Goal: Information Seeking & Learning: Learn about a topic

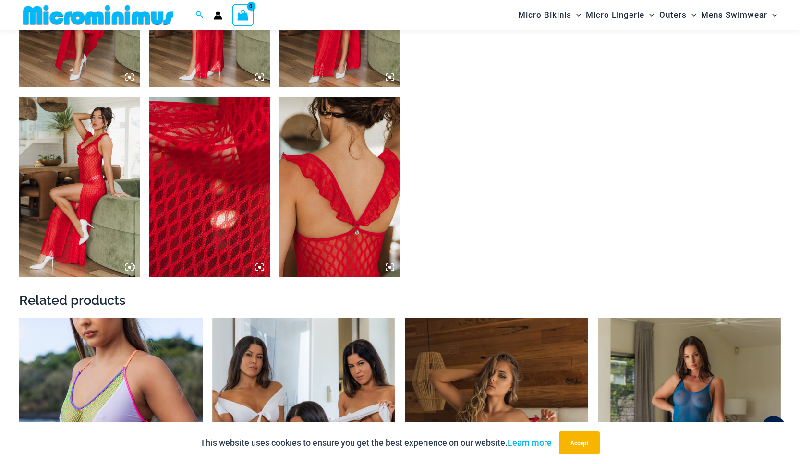
scroll to position [953, 0]
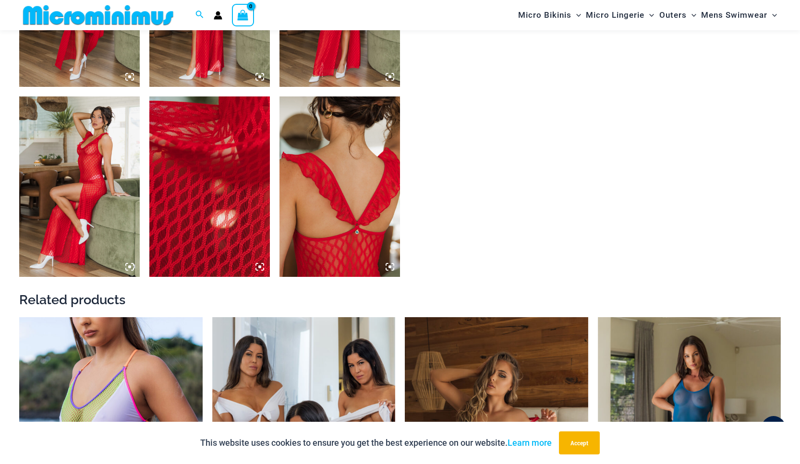
click at [221, 207] on img at bounding box center [209, 187] width 121 height 181
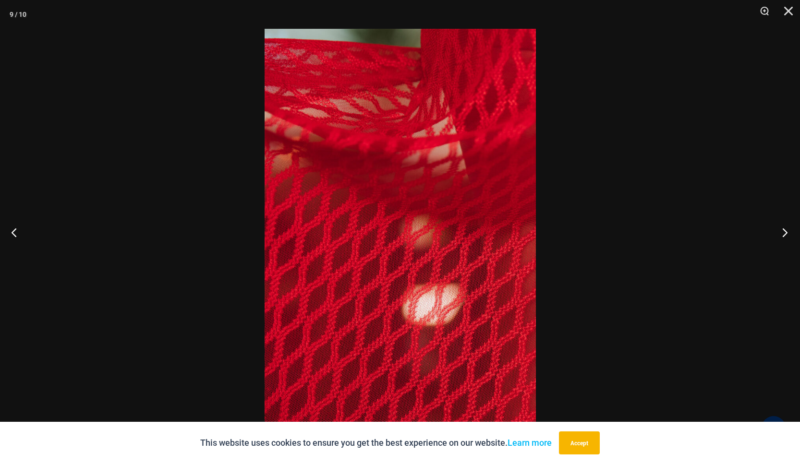
click at [785, 233] on button "Next" at bounding box center [782, 232] width 36 height 48
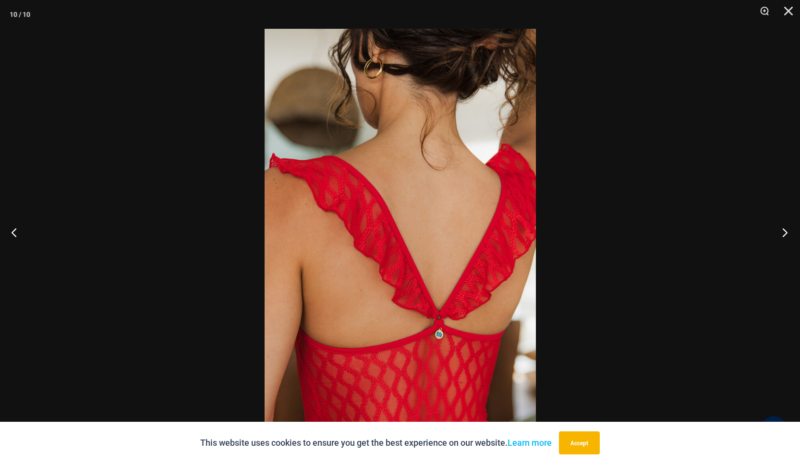
click at [785, 233] on button "Next" at bounding box center [782, 232] width 36 height 48
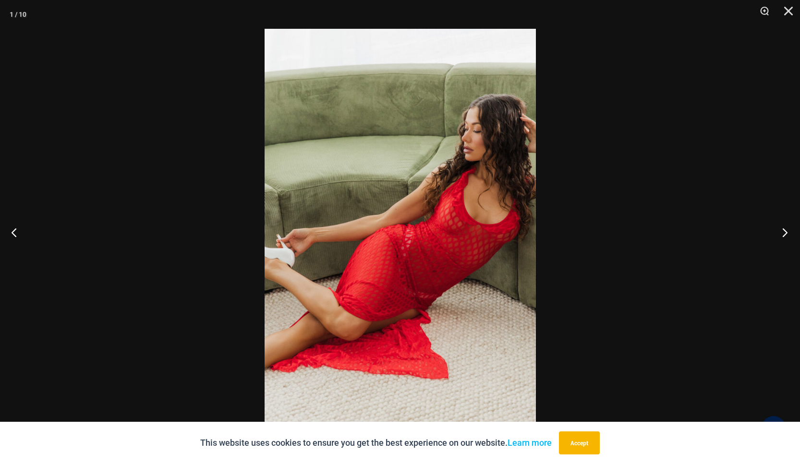
click at [785, 233] on button "Next" at bounding box center [782, 232] width 36 height 48
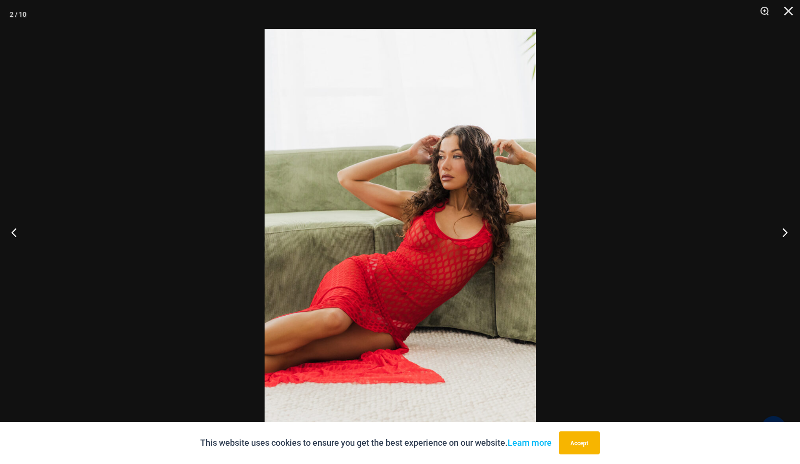
click at [785, 233] on button "Next" at bounding box center [782, 232] width 36 height 48
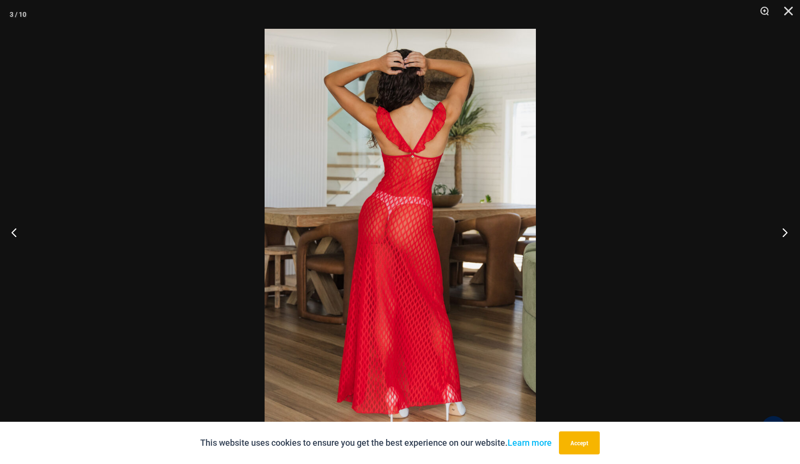
click at [785, 233] on button "Next" at bounding box center [782, 232] width 36 height 48
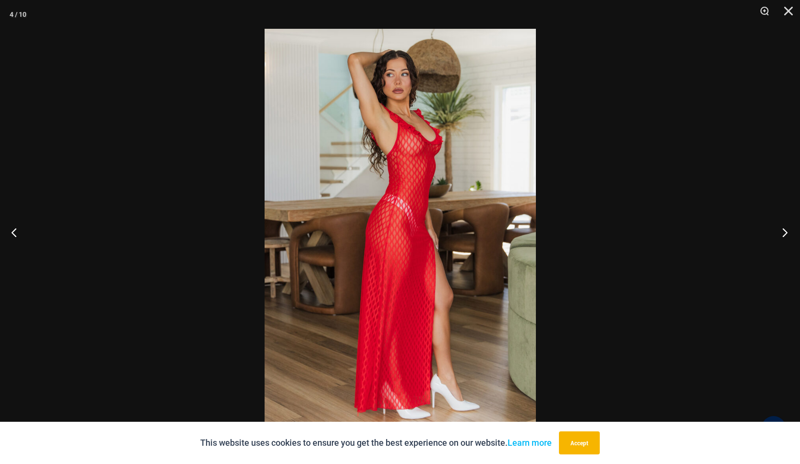
click at [785, 233] on button "Next" at bounding box center [782, 232] width 36 height 48
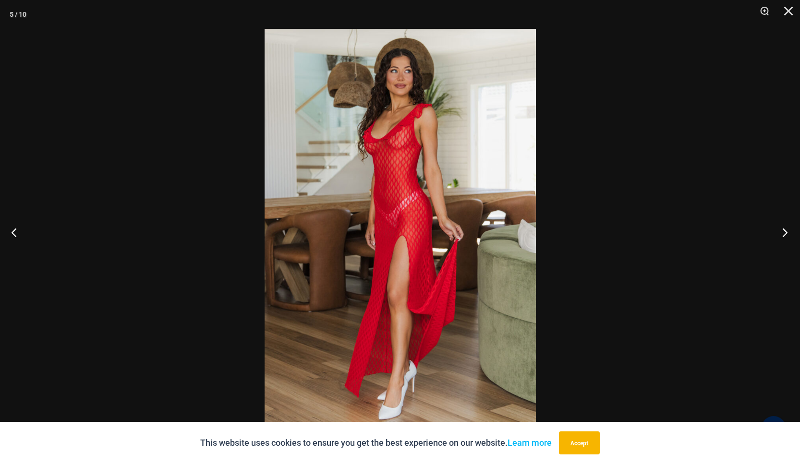
click at [785, 233] on button "Next" at bounding box center [782, 232] width 36 height 48
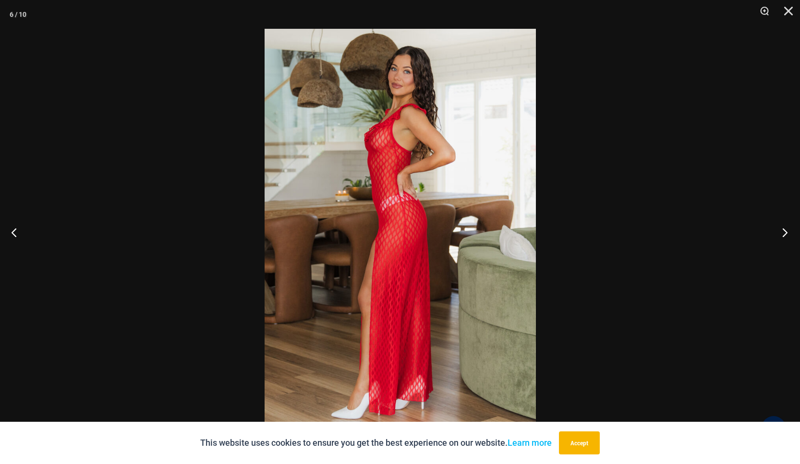
click at [785, 233] on button "Next" at bounding box center [782, 232] width 36 height 48
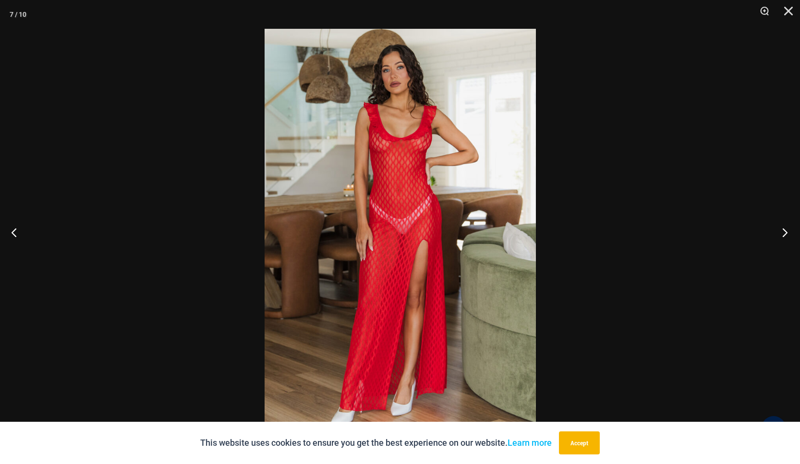
click at [785, 226] on button "Next" at bounding box center [782, 232] width 36 height 48
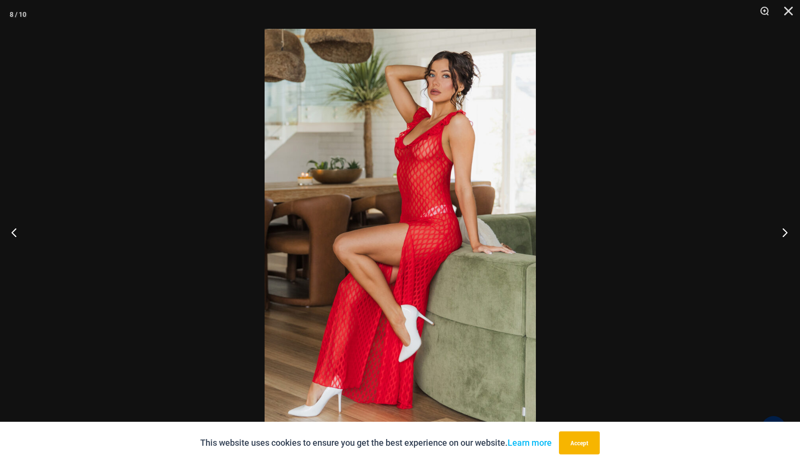
click at [785, 226] on button "Next" at bounding box center [782, 232] width 36 height 48
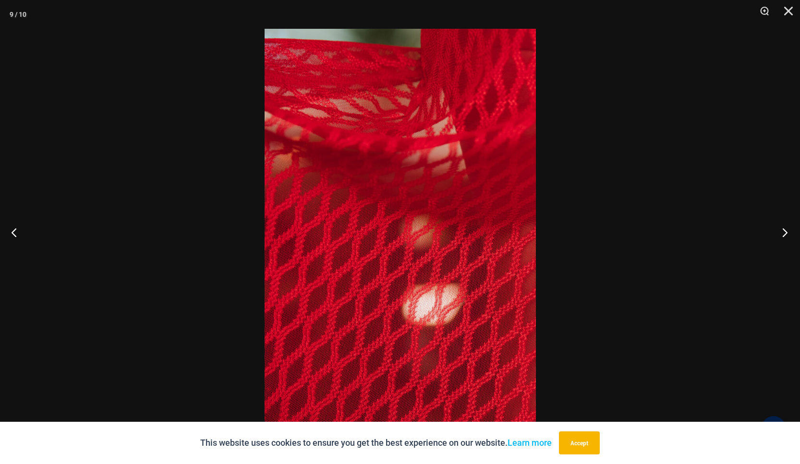
click at [785, 226] on button "Next" at bounding box center [782, 232] width 36 height 48
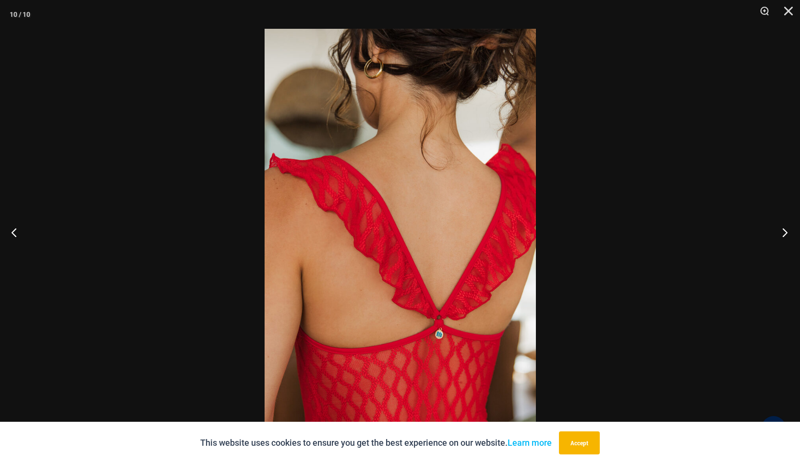
click at [785, 226] on button "Next" at bounding box center [782, 232] width 36 height 48
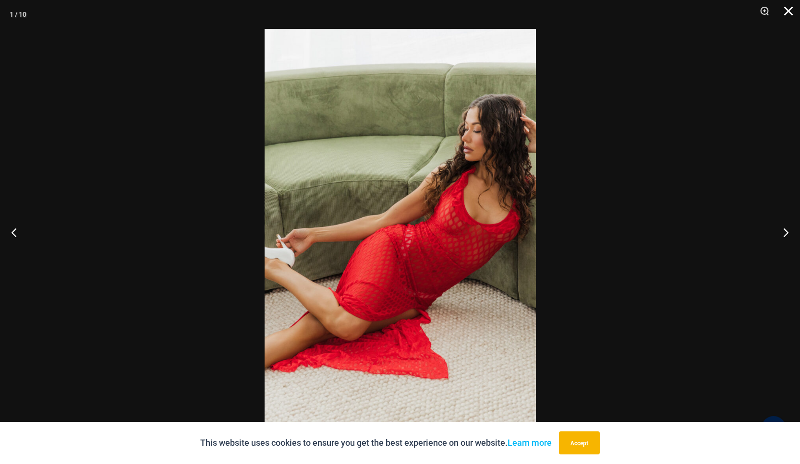
click at [790, 15] on button "Close" at bounding box center [785, 14] width 24 height 29
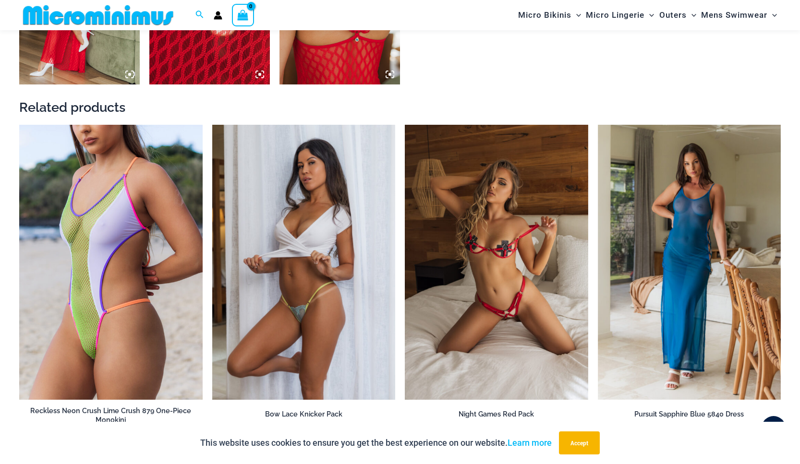
scroll to position [1145, 0]
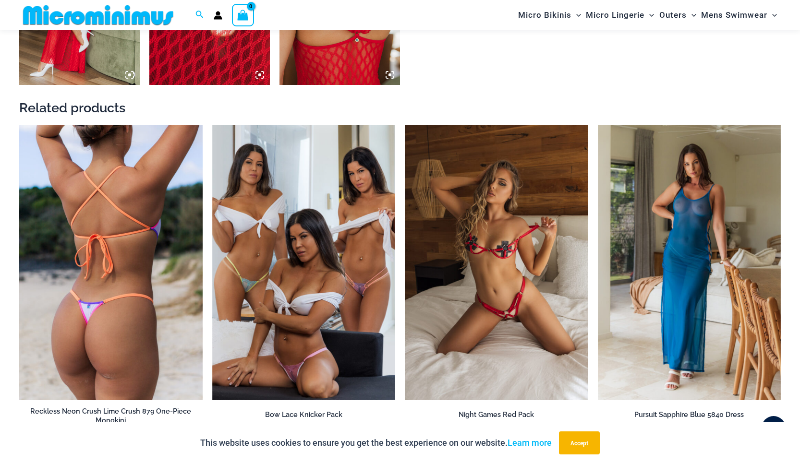
click at [111, 244] on img at bounding box center [110, 262] width 183 height 275
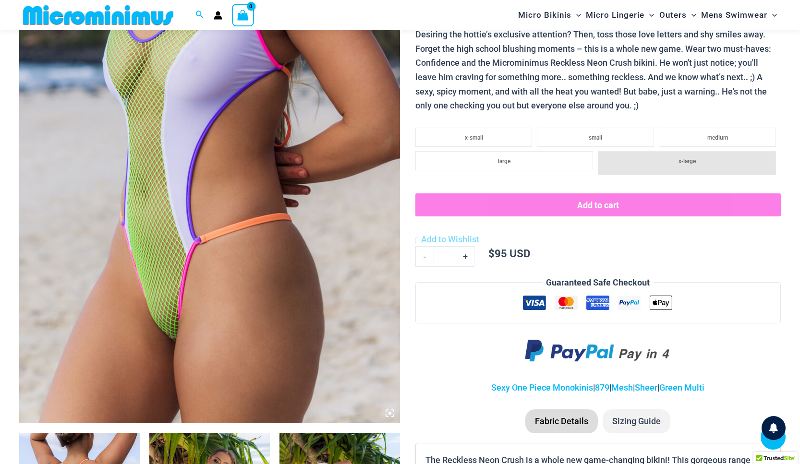
scroll to position [425, 0]
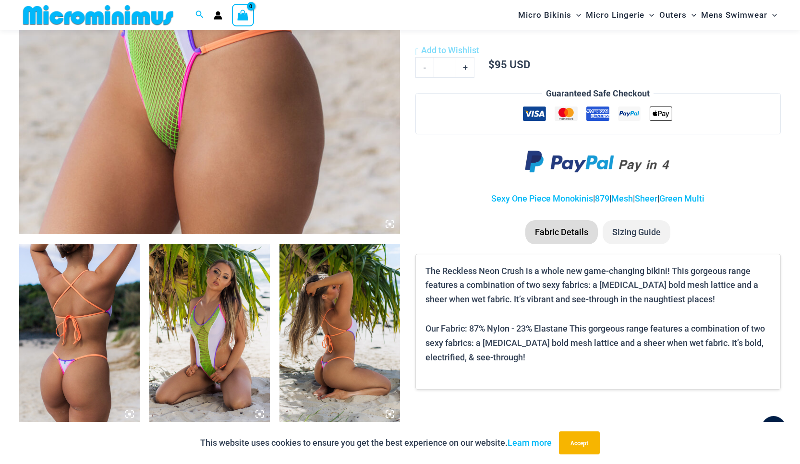
click at [120, 289] on img at bounding box center [79, 334] width 121 height 181
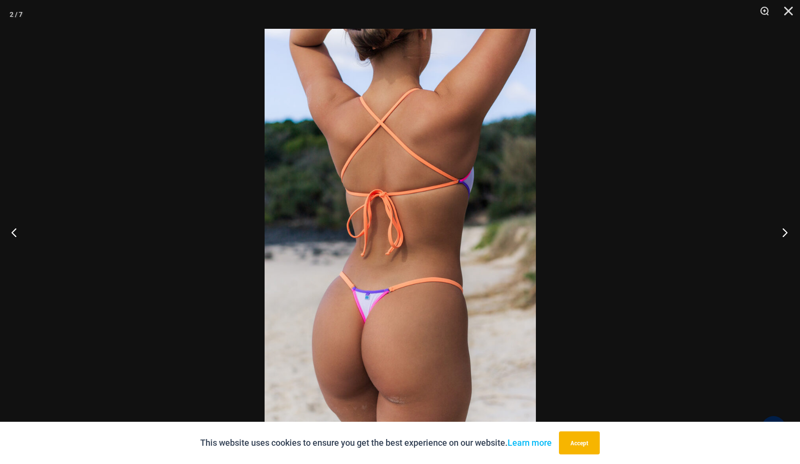
click at [786, 235] on button "Next" at bounding box center [782, 232] width 36 height 48
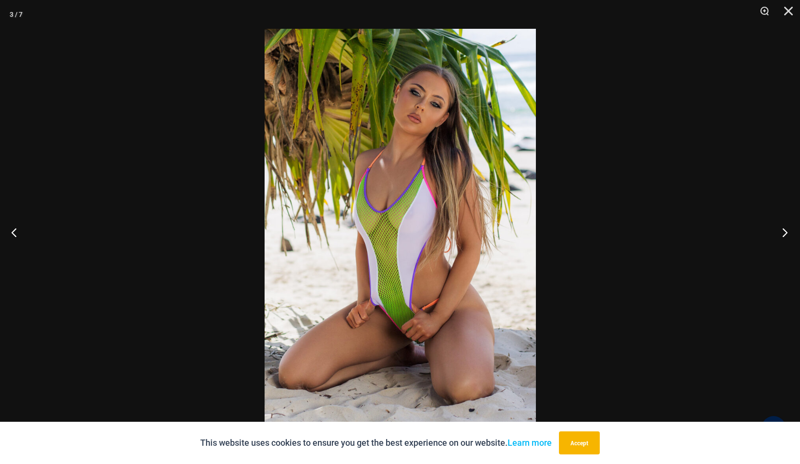
click at [786, 235] on button "Next" at bounding box center [782, 232] width 36 height 48
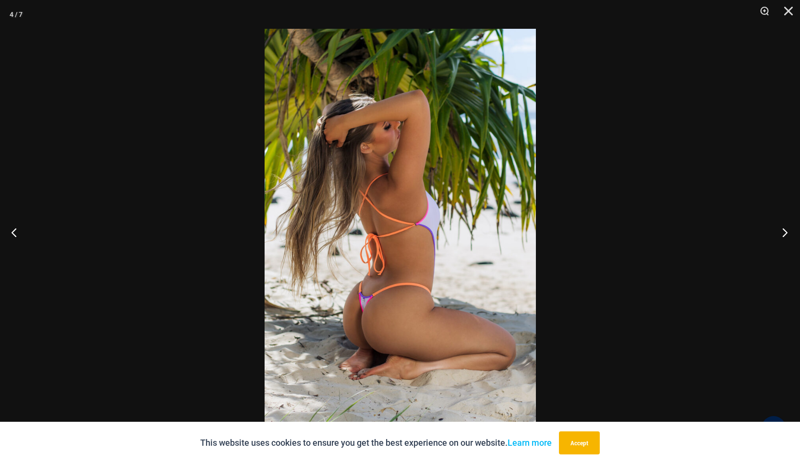
click at [786, 235] on button "Next" at bounding box center [782, 232] width 36 height 48
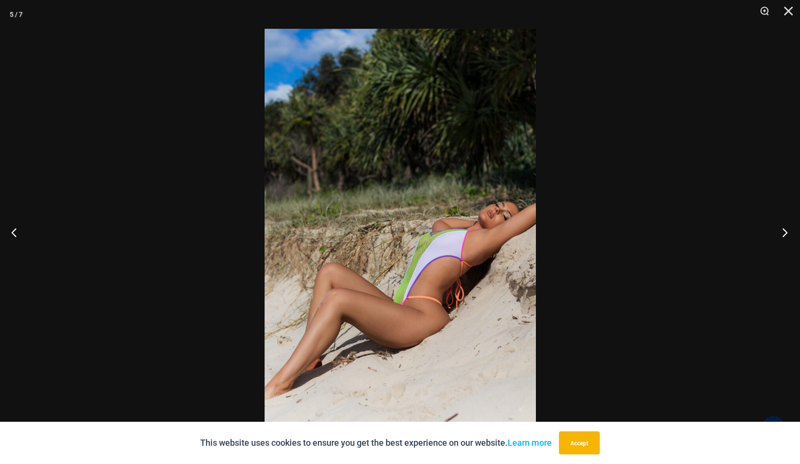
click at [786, 235] on button "Next" at bounding box center [782, 232] width 36 height 48
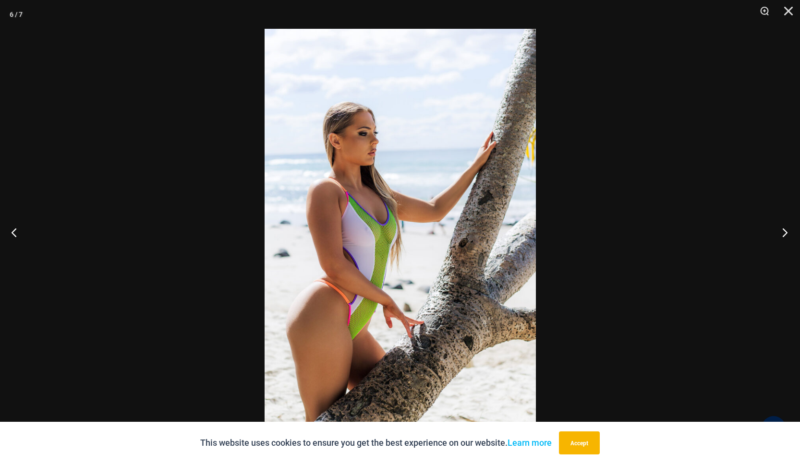
click at [786, 235] on button "Next" at bounding box center [782, 232] width 36 height 48
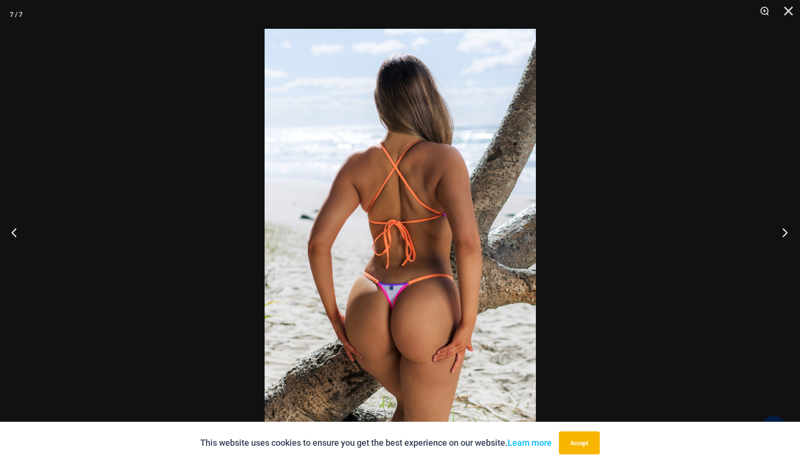
click at [786, 235] on button "Next" at bounding box center [782, 232] width 36 height 48
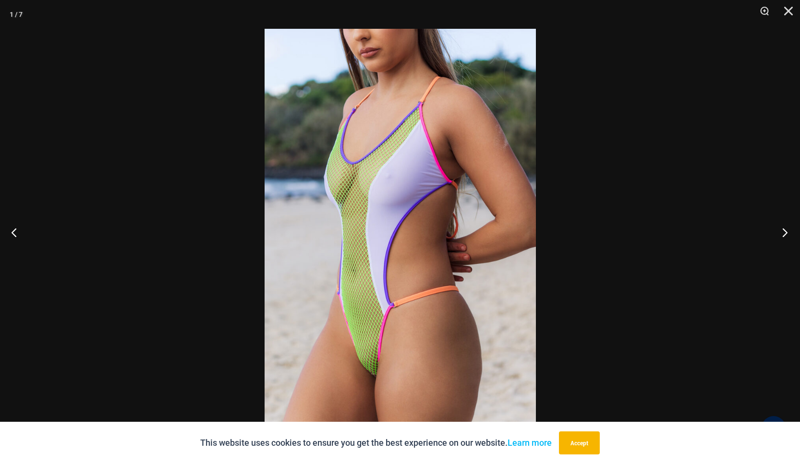
click at [786, 235] on button "Next" at bounding box center [782, 232] width 36 height 48
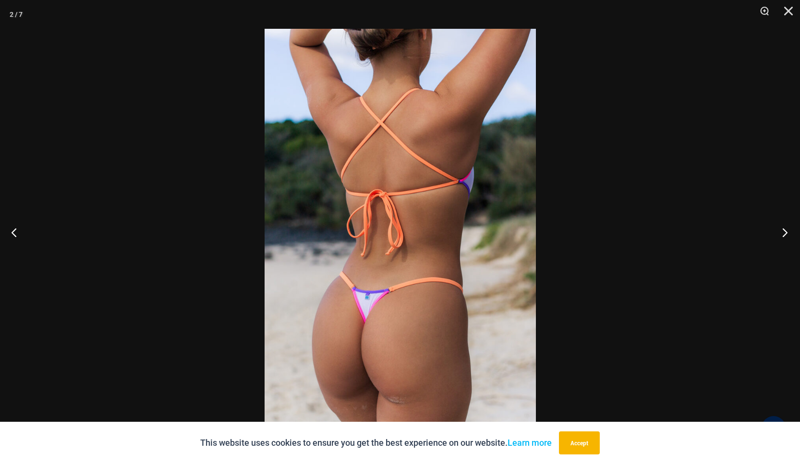
click at [786, 235] on button "Next" at bounding box center [782, 232] width 36 height 48
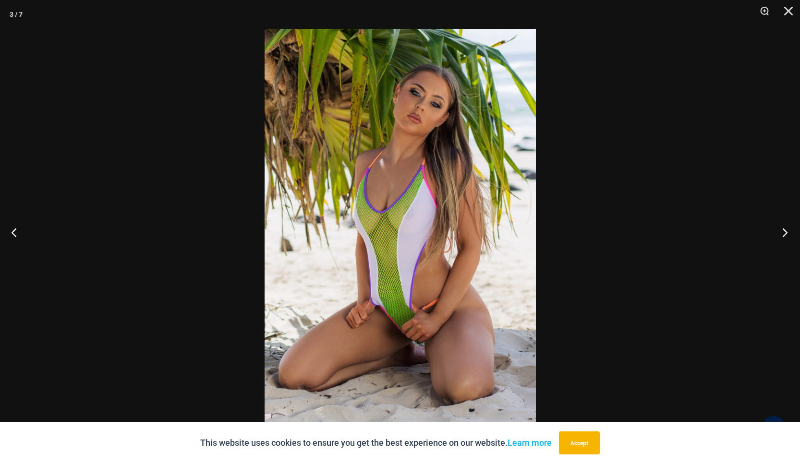
click at [786, 235] on button "Next" at bounding box center [782, 232] width 36 height 48
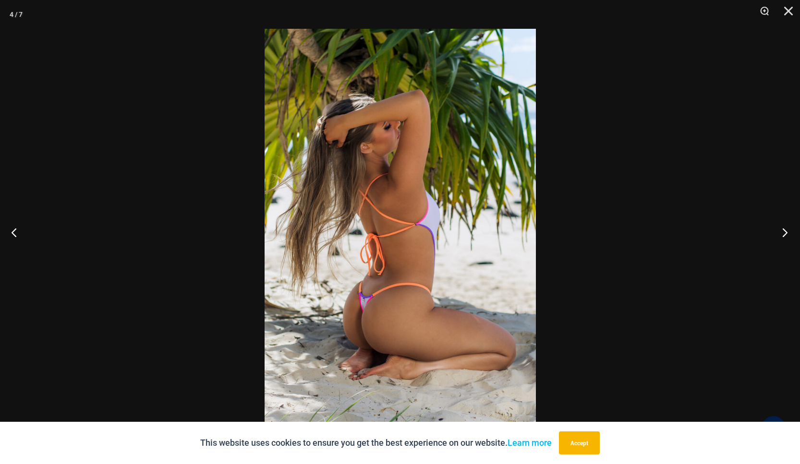
click at [786, 235] on button "Next" at bounding box center [782, 232] width 36 height 48
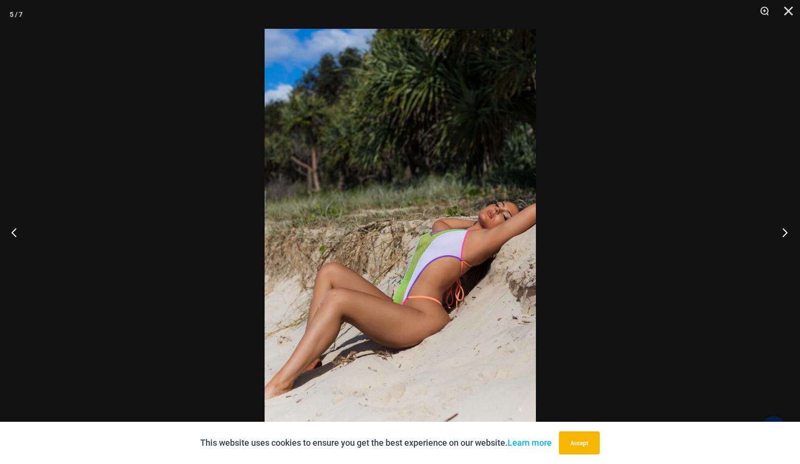
click at [786, 235] on button "Next" at bounding box center [782, 232] width 36 height 48
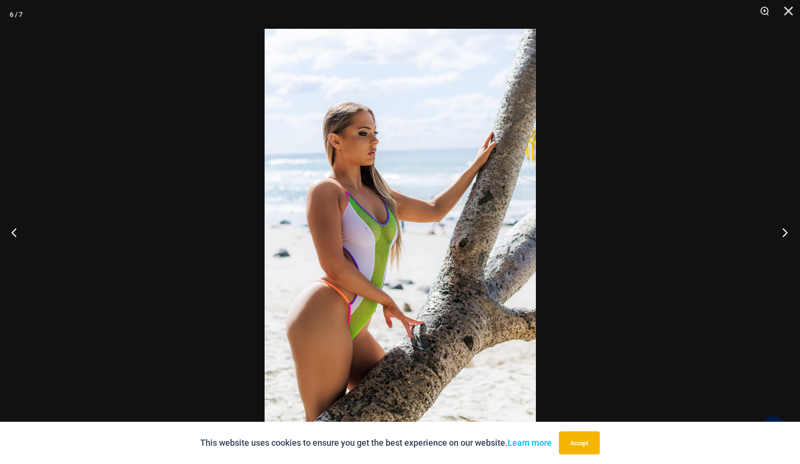
click at [786, 235] on button "Next" at bounding box center [782, 232] width 36 height 48
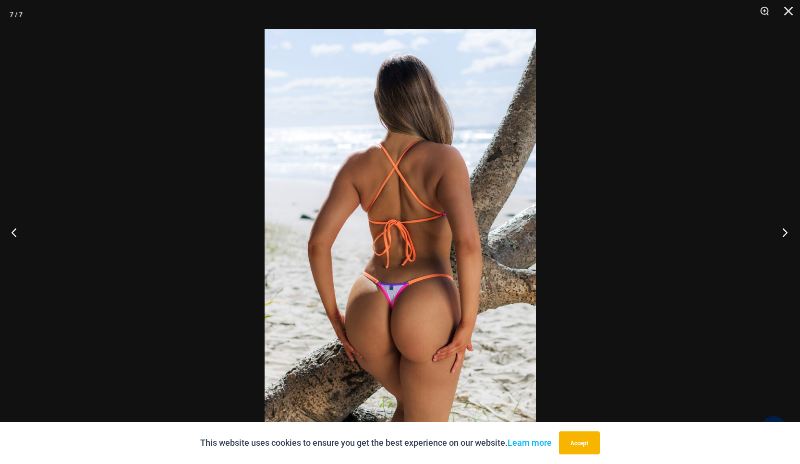
click at [786, 235] on button "Next" at bounding box center [782, 232] width 36 height 48
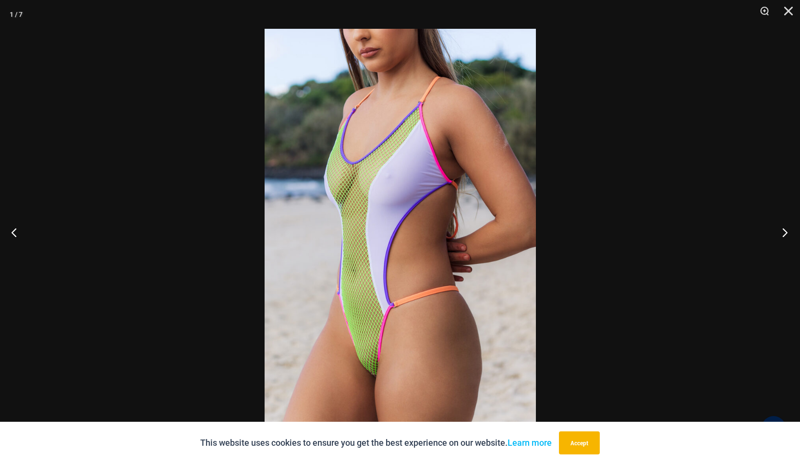
click at [786, 235] on button "Next" at bounding box center [782, 232] width 36 height 48
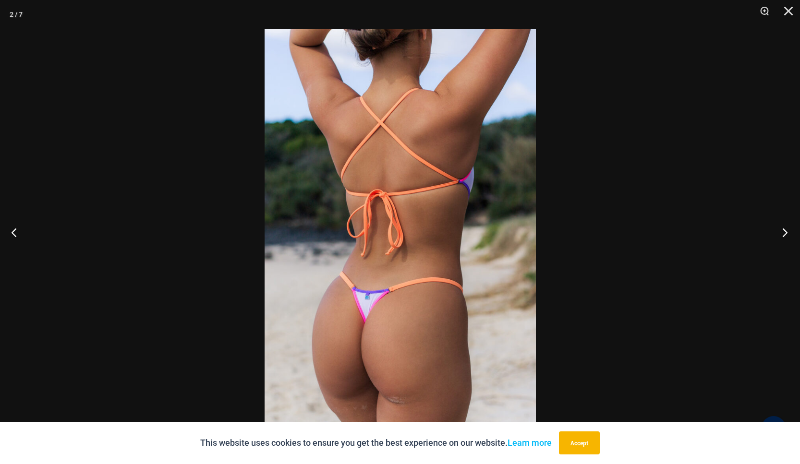
click at [786, 235] on button "Next" at bounding box center [782, 232] width 36 height 48
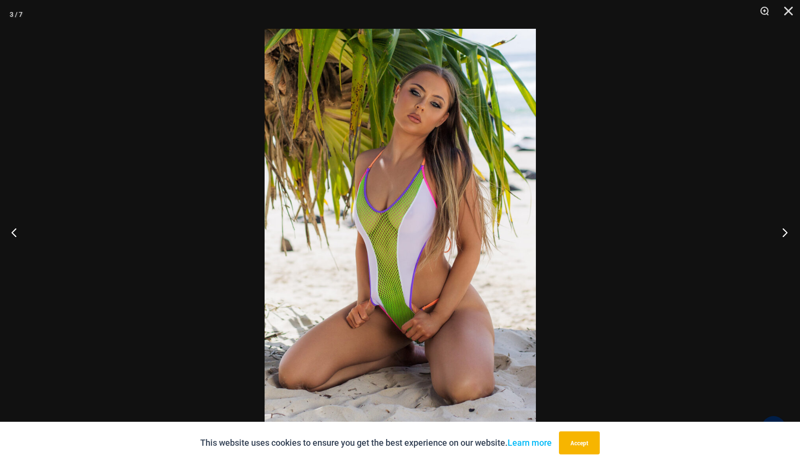
click at [786, 235] on button "Next" at bounding box center [782, 232] width 36 height 48
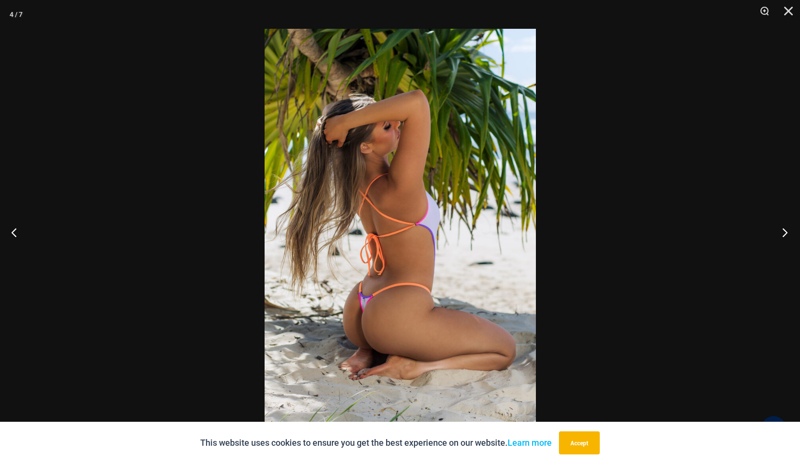
click at [786, 235] on button "Next" at bounding box center [782, 232] width 36 height 48
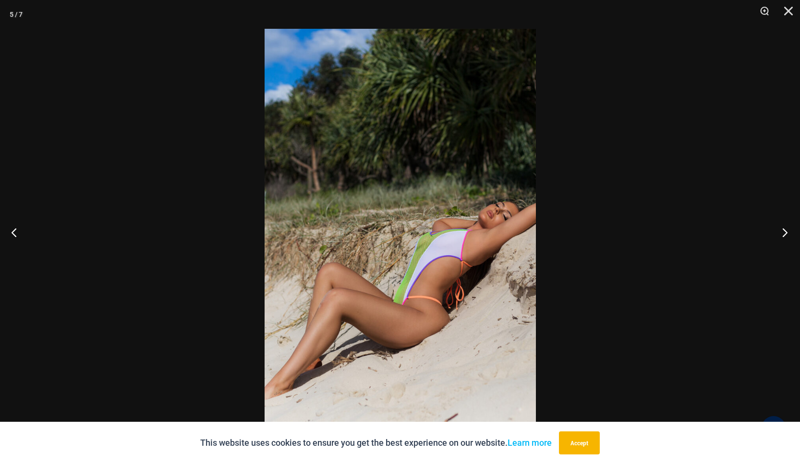
click at [786, 235] on button "Next" at bounding box center [782, 232] width 36 height 48
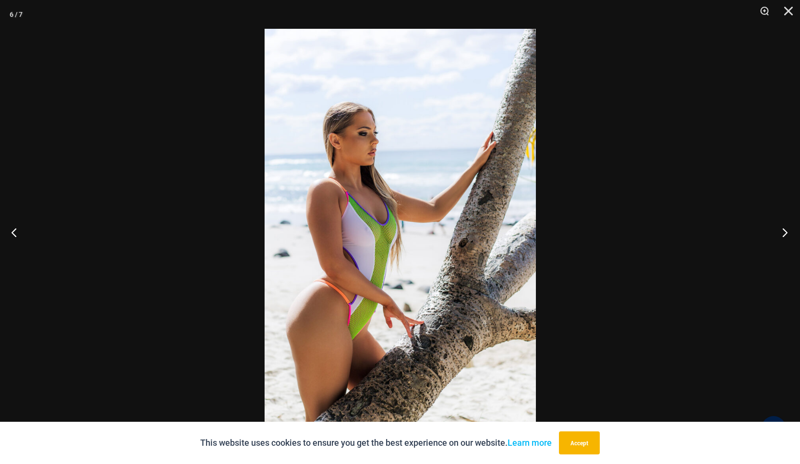
click at [786, 235] on button "Next" at bounding box center [782, 232] width 36 height 48
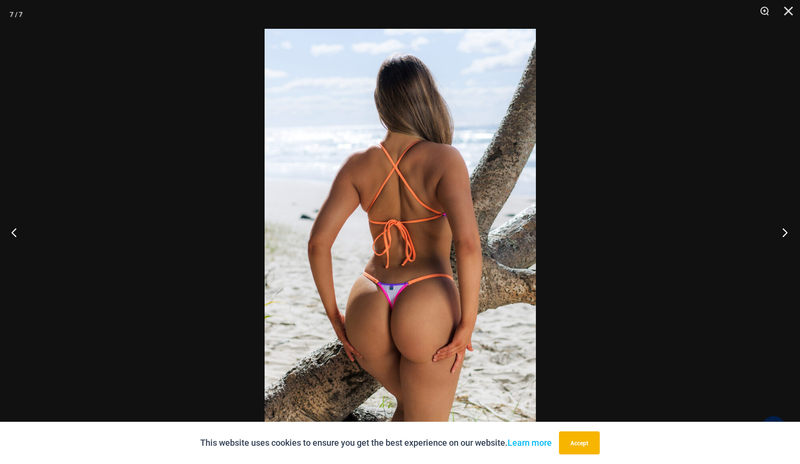
click at [786, 235] on button "Next" at bounding box center [782, 232] width 36 height 48
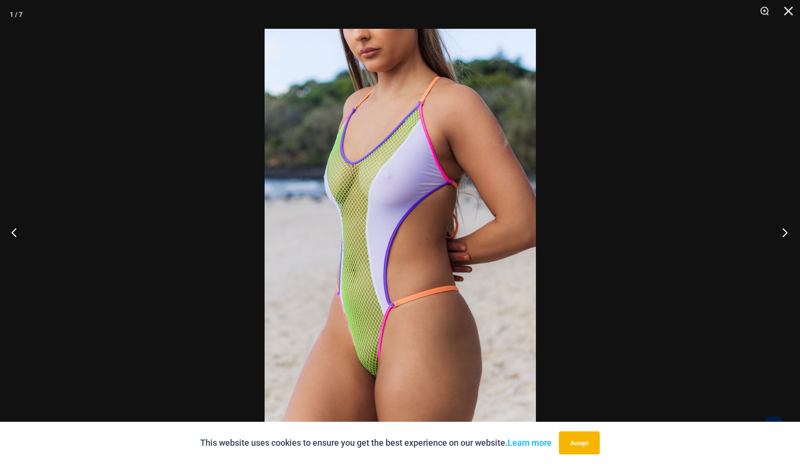
click at [786, 235] on button "Next" at bounding box center [782, 232] width 36 height 48
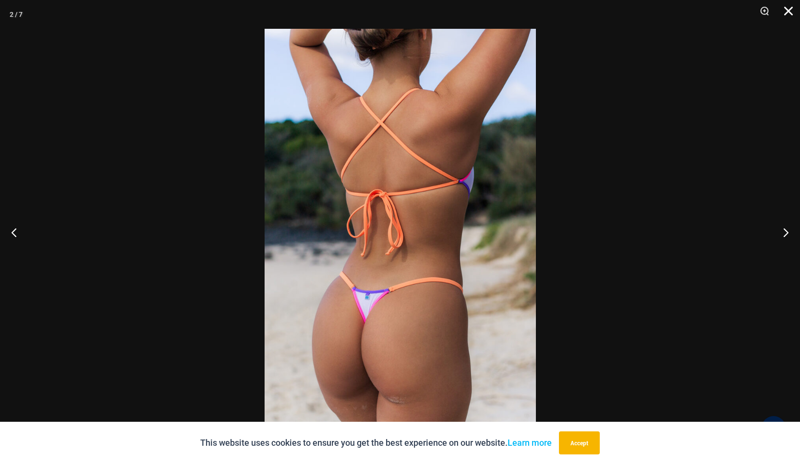
click at [789, 12] on button "Close" at bounding box center [785, 14] width 24 height 29
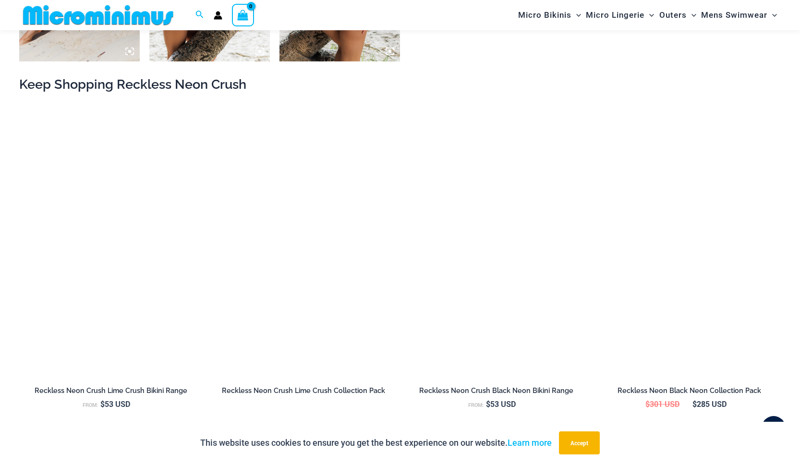
scroll to position [1001, 0]
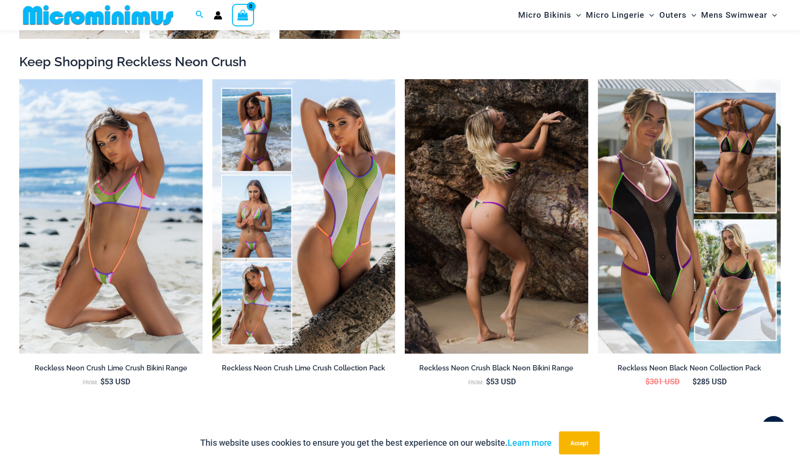
click at [507, 241] on img at bounding box center [496, 216] width 183 height 275
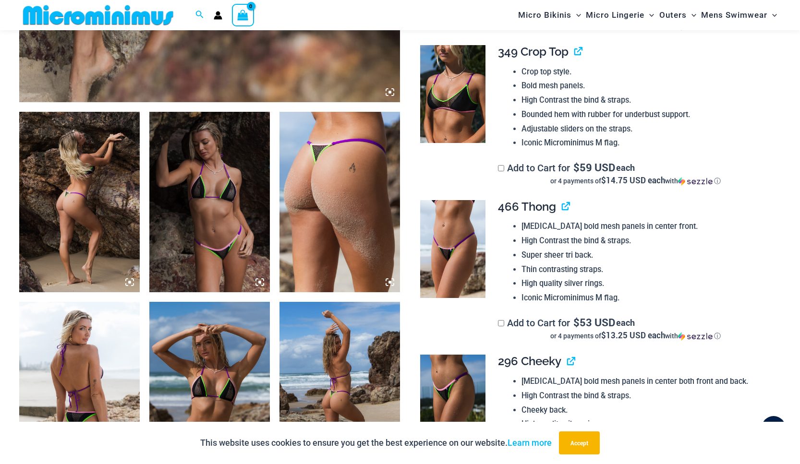
scroll to position [569, 0]
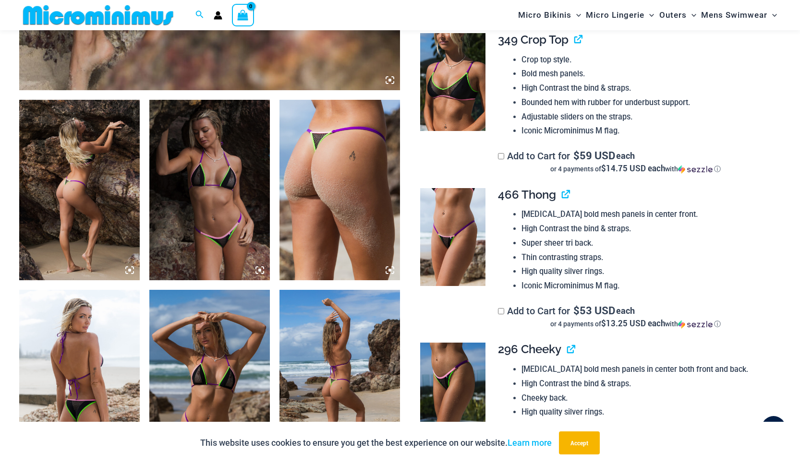
click at [85, 190] on img at bounding box center [79, 190] width 121 height 181
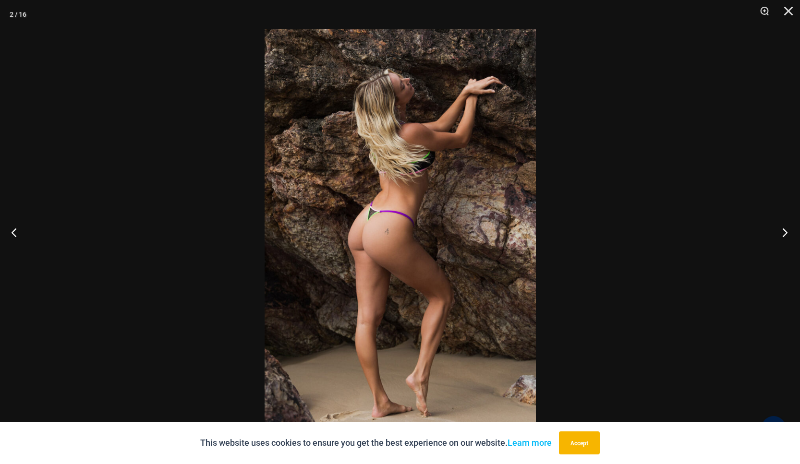
click at [781, 227] on button "Next" at bounding box center [782, 232] width 36 height 48
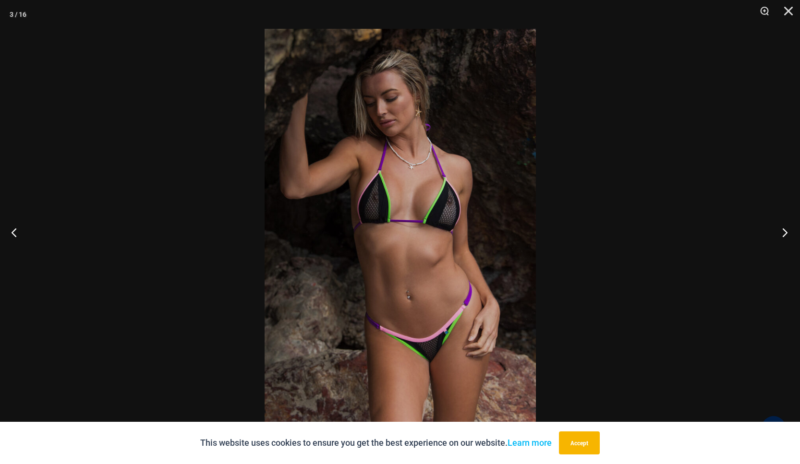
click at [782, 227] on button "Next" at bounding box center [782, 232] width 36 height 48
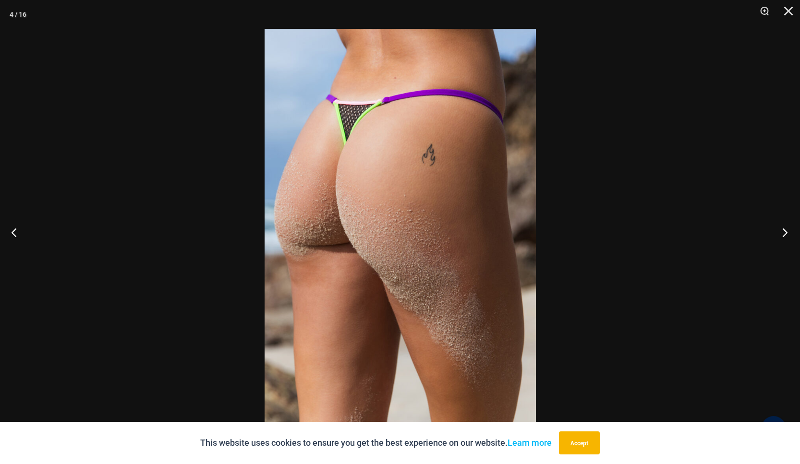
click at [783, 227] on button "Next" at bounding box center [782, 232] width 36 height 48
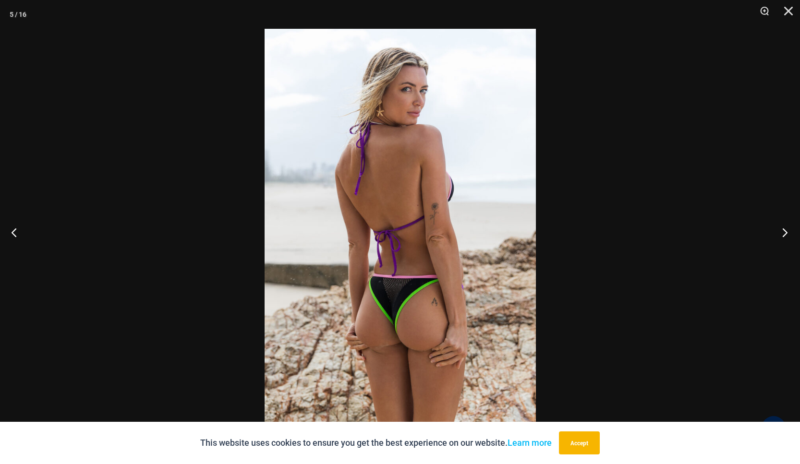
click at [784, 227] on button "Next" at bounding box center [782, 232] width 36 height 48
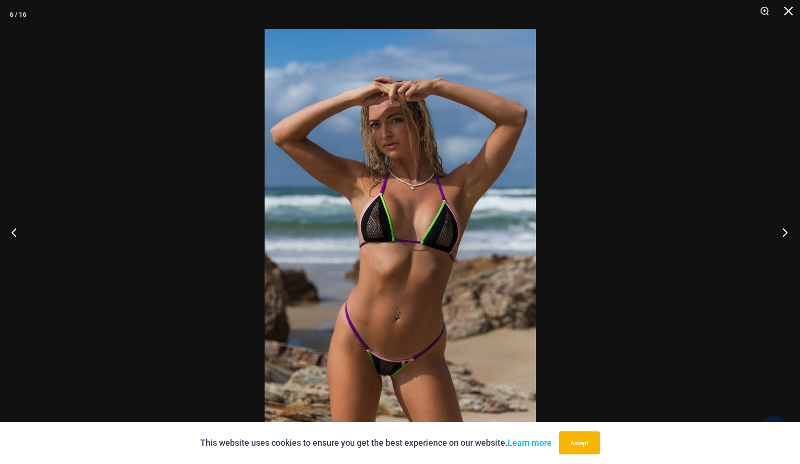
click at [784, 227] on button "Next" at bounding box center [782, 232] width 36 height 48
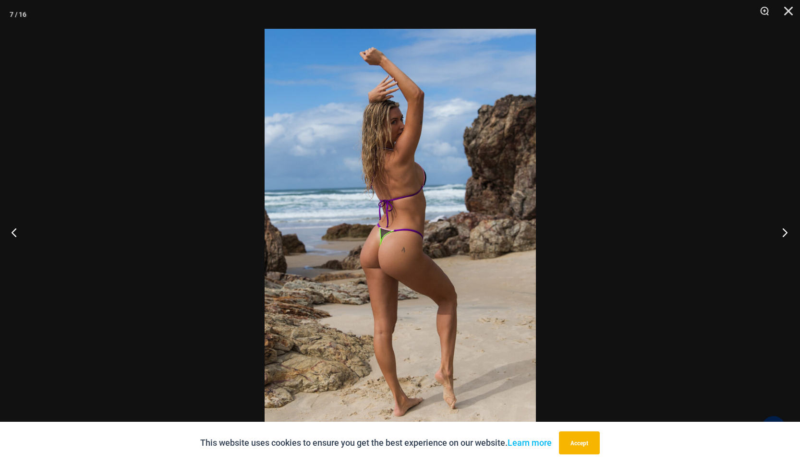
click at [784, 227] on button "Next" at bounding box center [782, 232] width 36 height 48
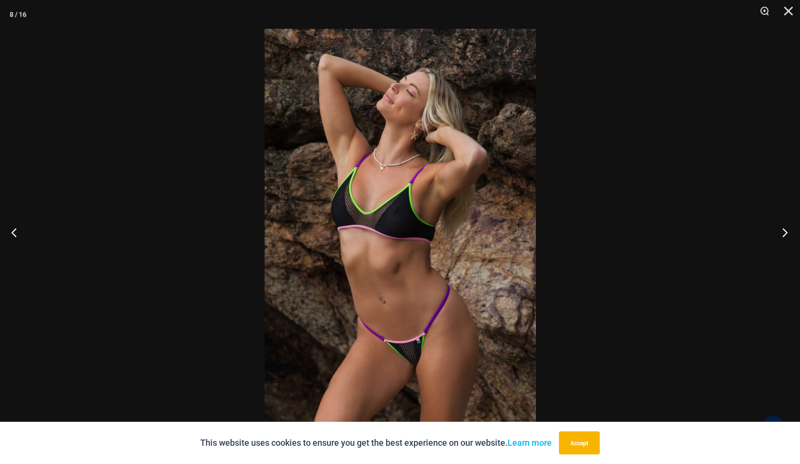
click at [784, 227] on button "Next" at bounding box center [782, 232] width 36 height 48
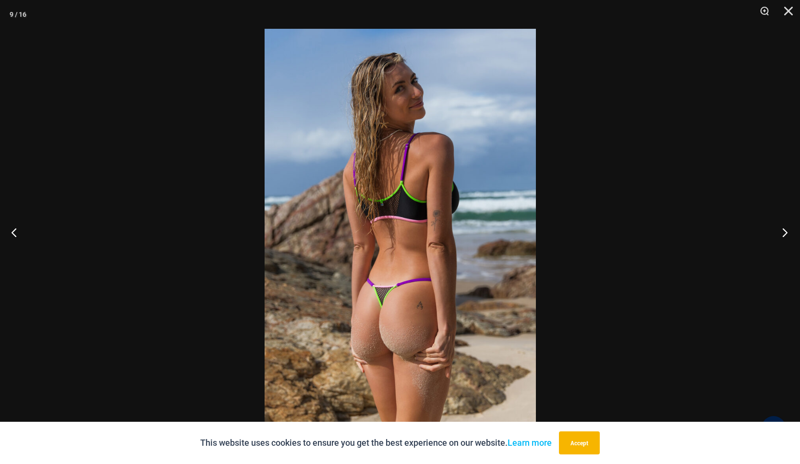
click at [784, 227] on button "Next" at bounding box center [782, 232] width 36 height 48
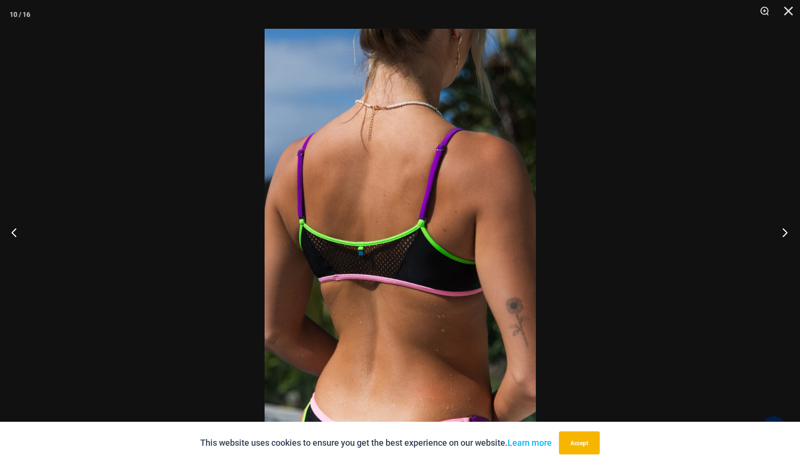
click at [784, 227] on button "Next" at bounding box center [782, 232] width 36 height 48
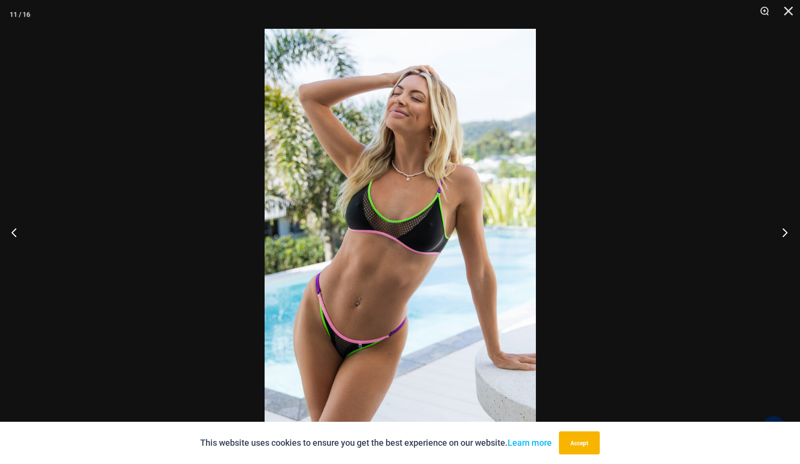
click at [784, 227] on button "Next" at bounding box center [782, 232] width 36 height 48
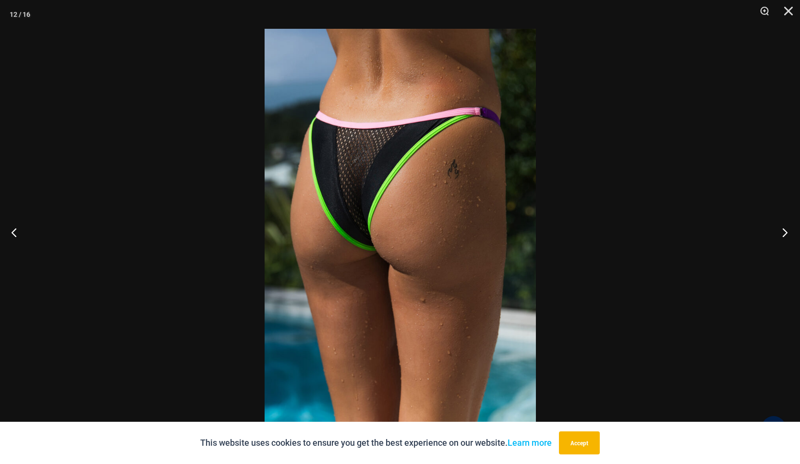
click at [784, 227] on button "Next" at bounding box center [782, 232] width 36 height 48
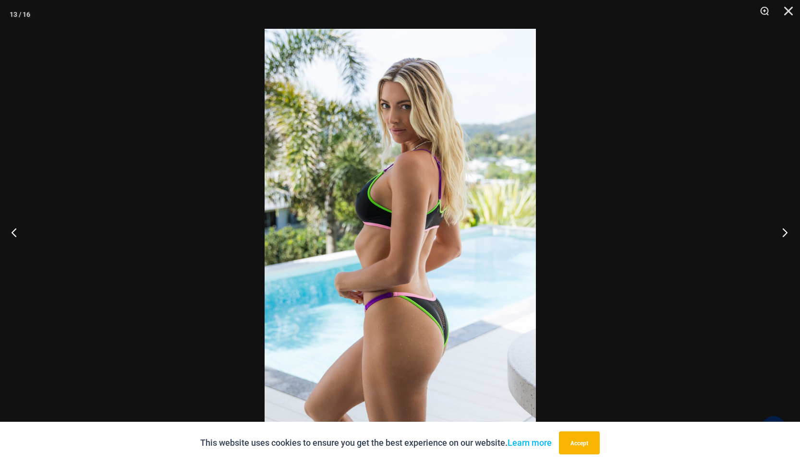
click at [784, 227] on button "Next" at bounding box center [782, 232] width 36 height 48
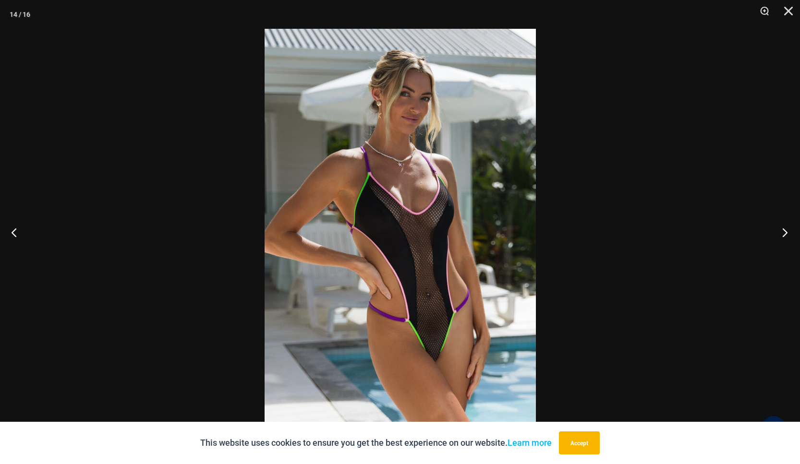
click at [784, 227] on button "Next" at bounding box center [782, 232] width 36 height 48
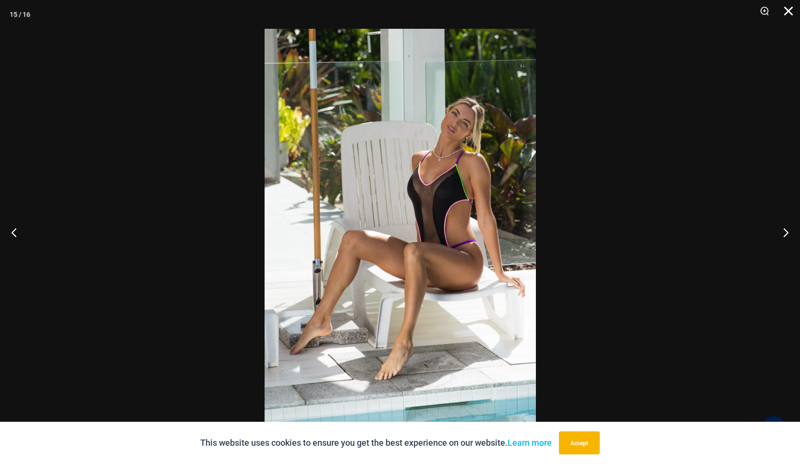
click at [787, 20] on button "Close" at bounding box center [785, 14] width 24 height 29
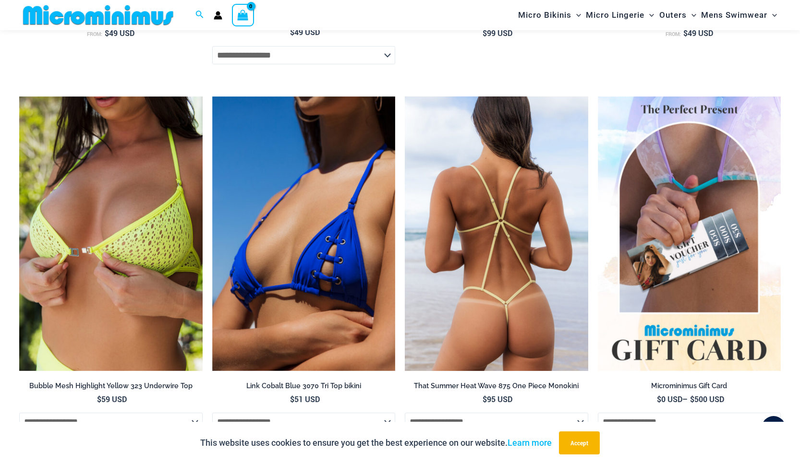
scroll to position [2393, 0]
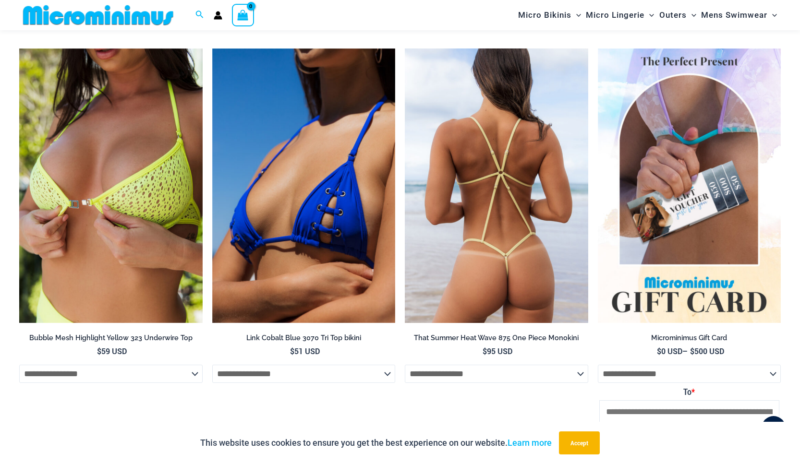
click at [521, 221] on img at bounding box center [496, 186] width 183 height 275
